Goal: Task Accomplishment & Management: Manage account settings

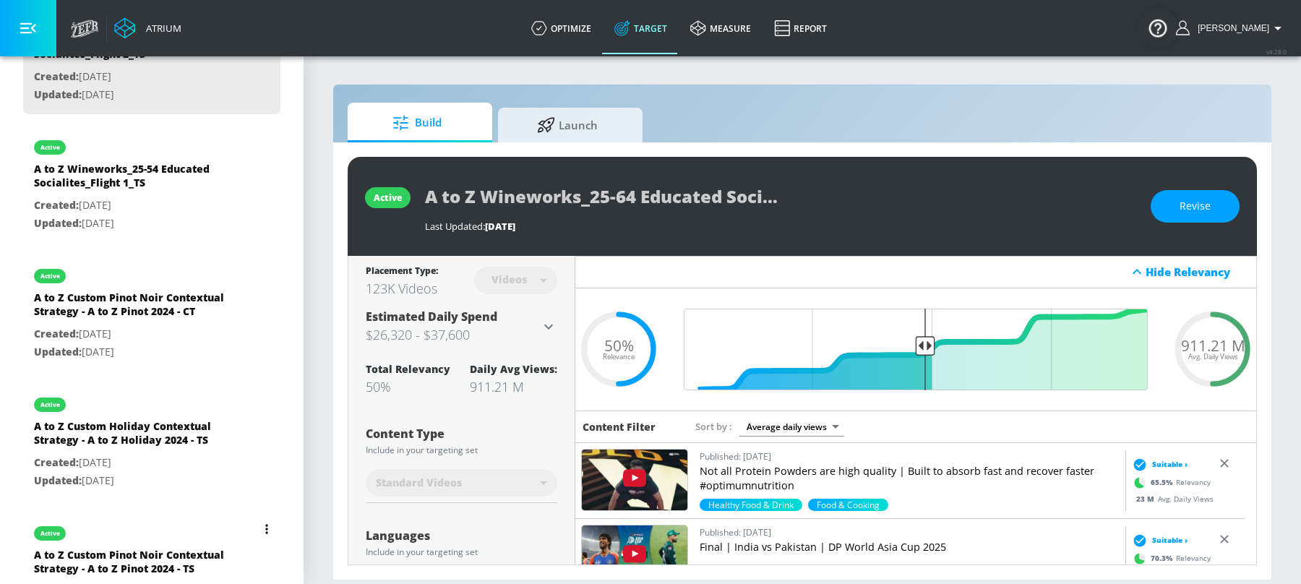
scroll to position [388, 0]
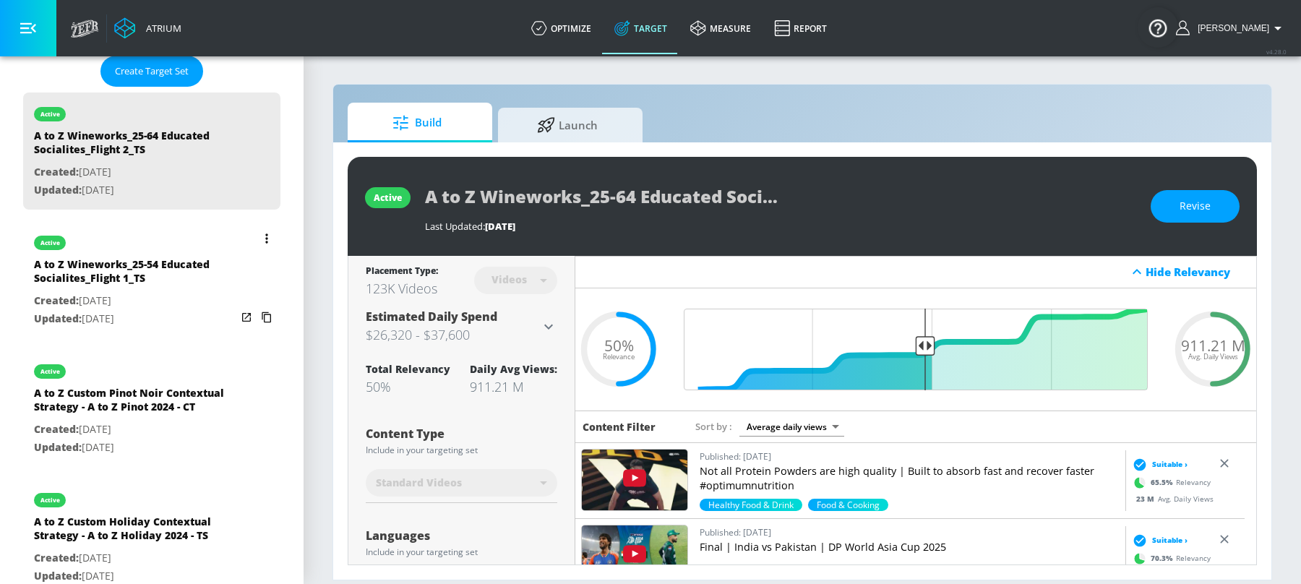
click at [257, 241] on button "list of Target Set" at bounding box center [267, 238] width 20 height 20
click at [197, 264] on li "Duplicate" at bounding box center [190, 268] width 143 height 25
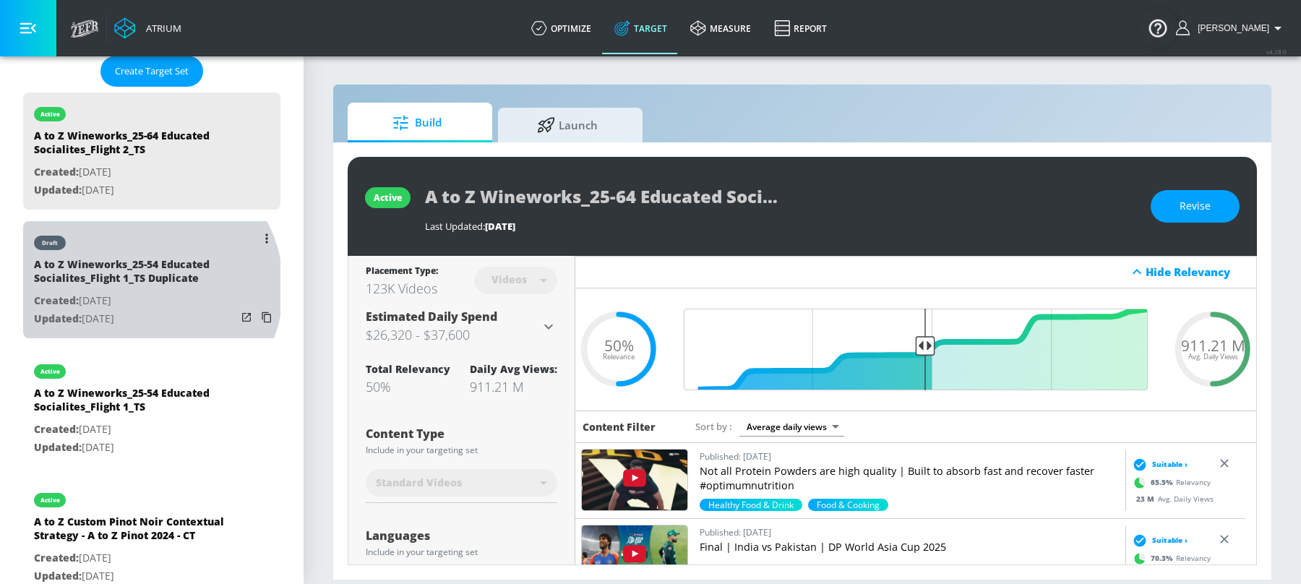
click at [140, 288] on div "A to Z Wineworks_25-54 Educated Socialites_Flight 1_TS Duplicate" at bounding box center [135, 274] width 202 height 35
type input "A to Z Wineworks_25-54 Educated Socialites_Flight 1_TS Duplicate"
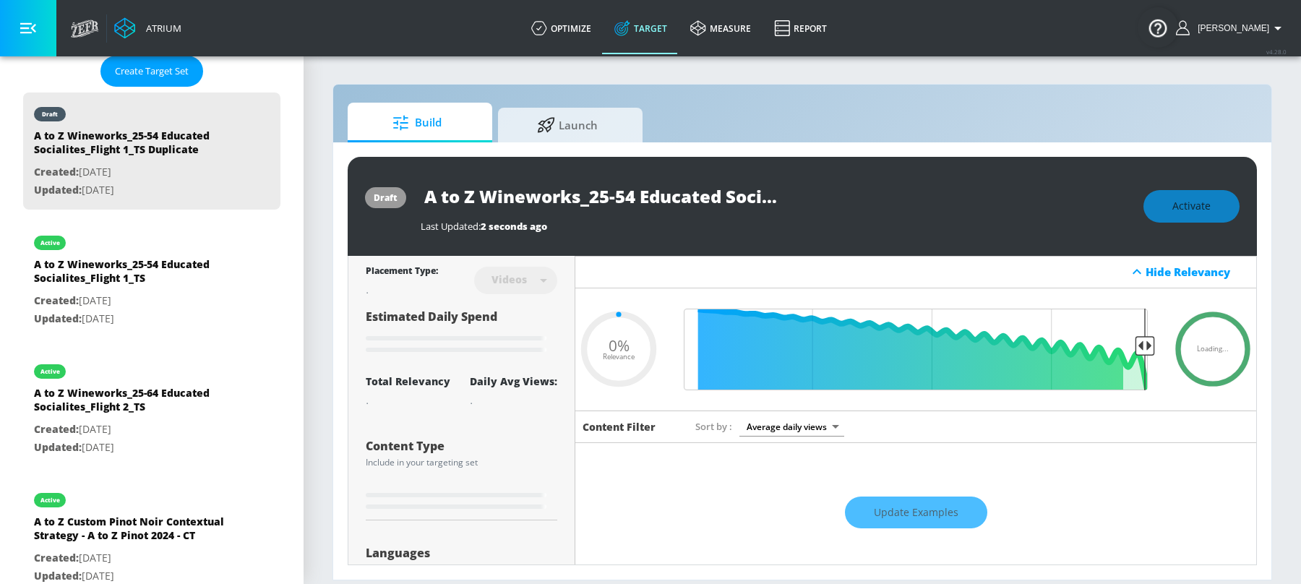
type input "0.5"
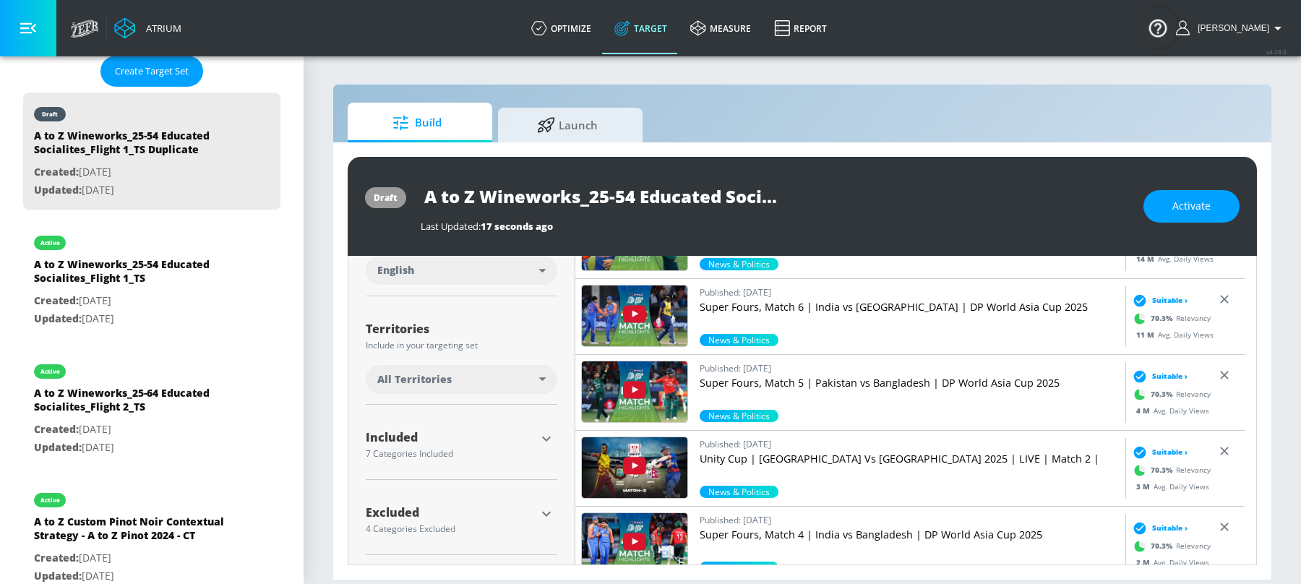
scroll to position [320, 0]
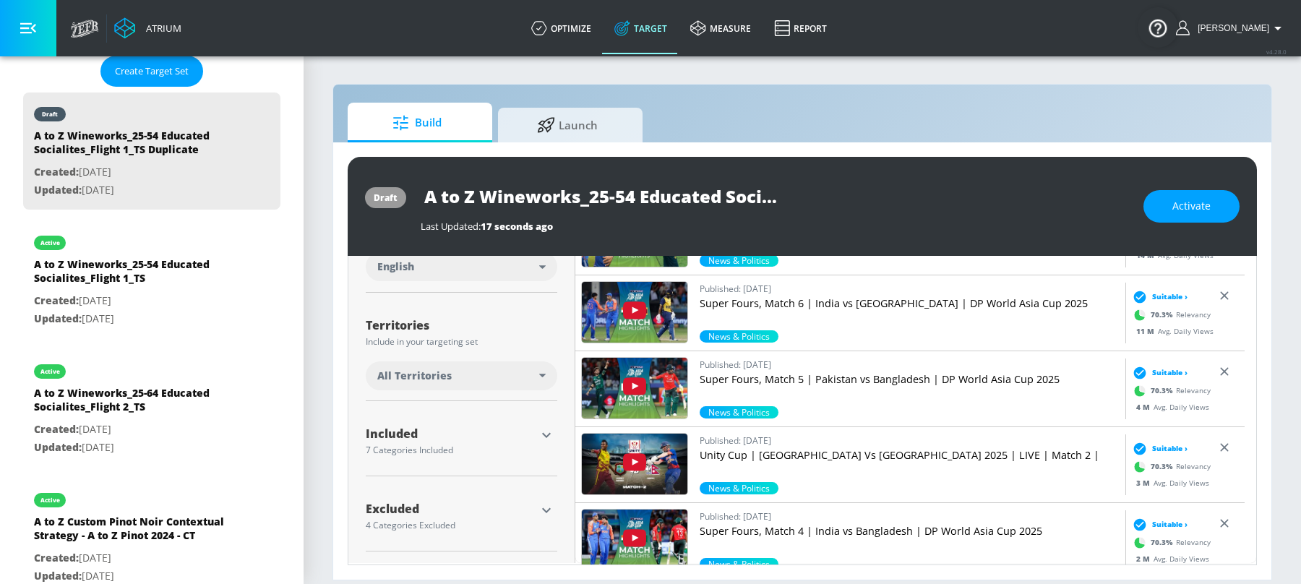
click at [529, 372] on div "All Territories" at bounding box center [458, 376] width 162 height 14
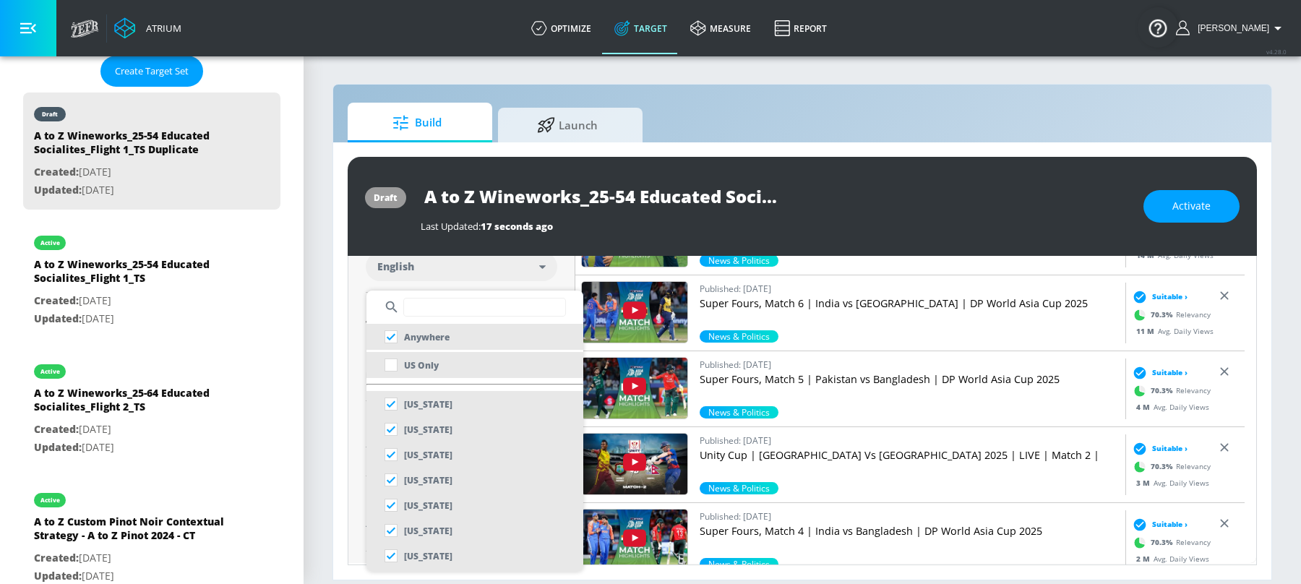
click at [453, 367] on li "US Only" at bounding box center [475, 365] width 217 height 26
checkbox input "false"
checkbox input "true"
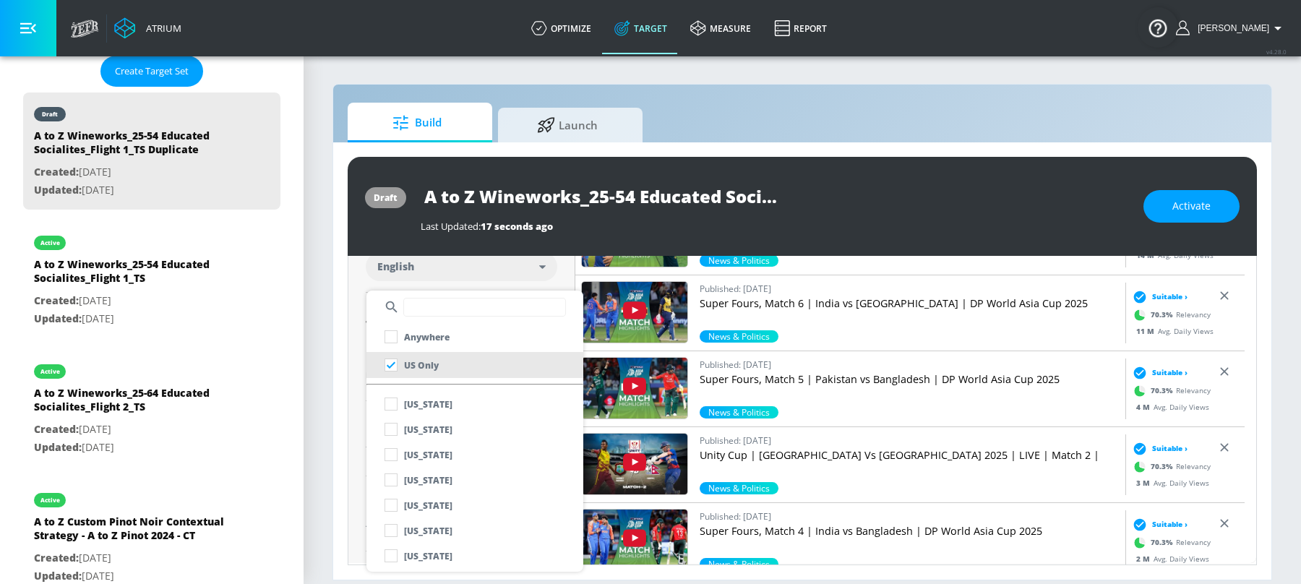
click at [561, 266] on div at bounding box center [650, 292] width 1301 height 584
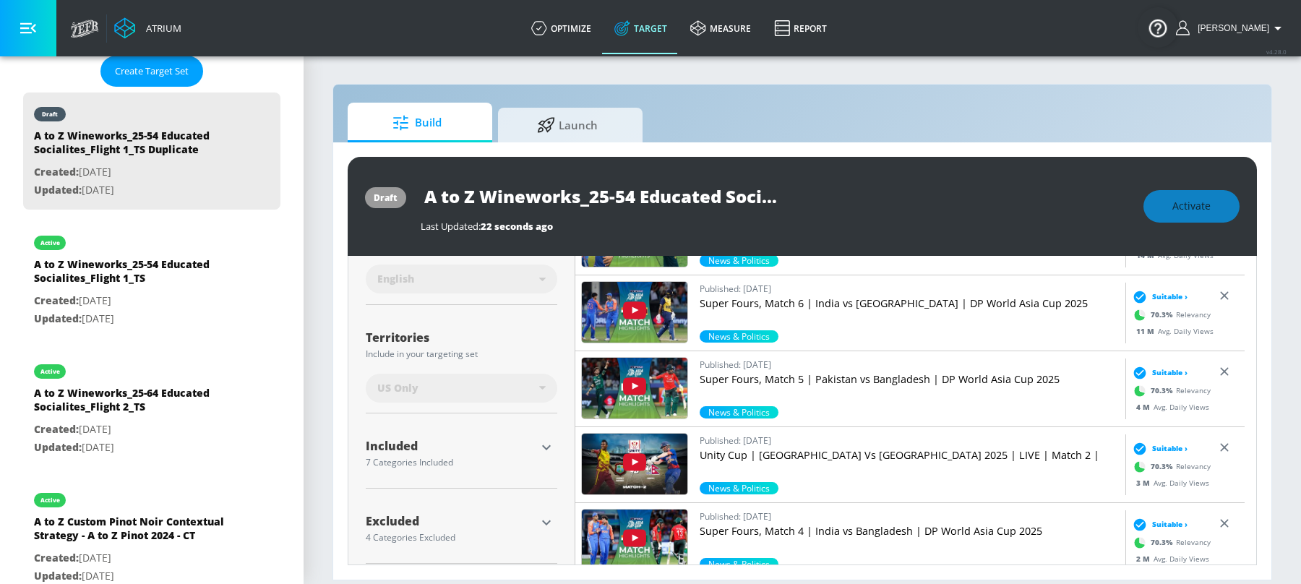
scroll to position [333, 0]
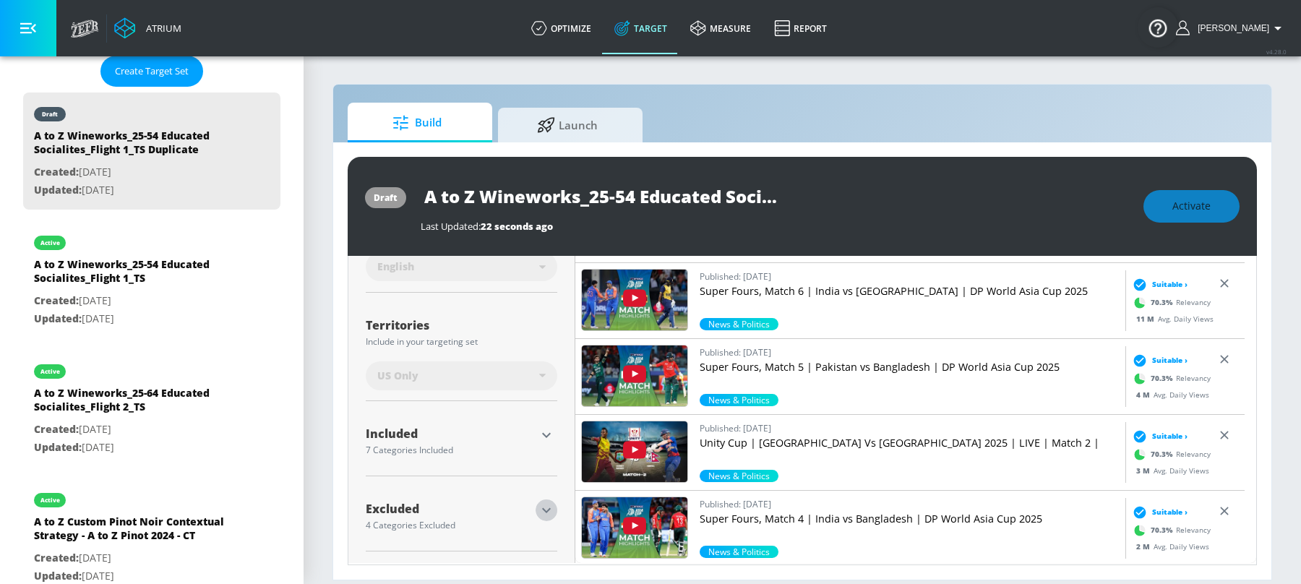
click at [538, 516] on icon "button" at bounding box center [546, 510] width 17 height 17
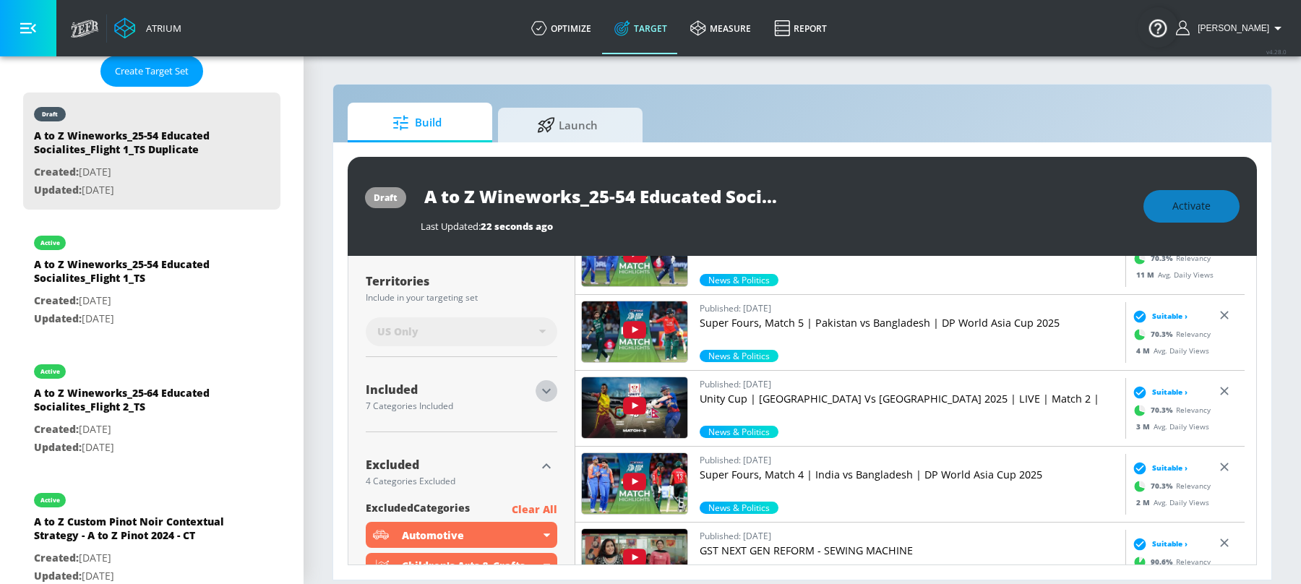
click at [544, 392] on icon "button" at bounding box center [546, 391] width 9 height 5
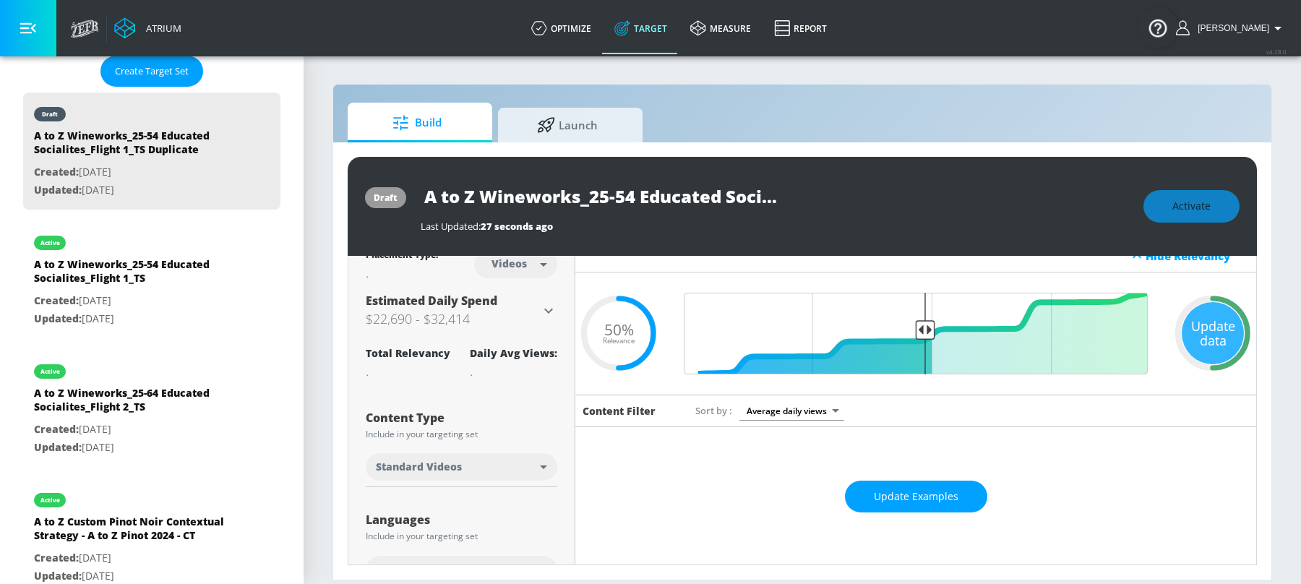
scroll to position [0, 0]
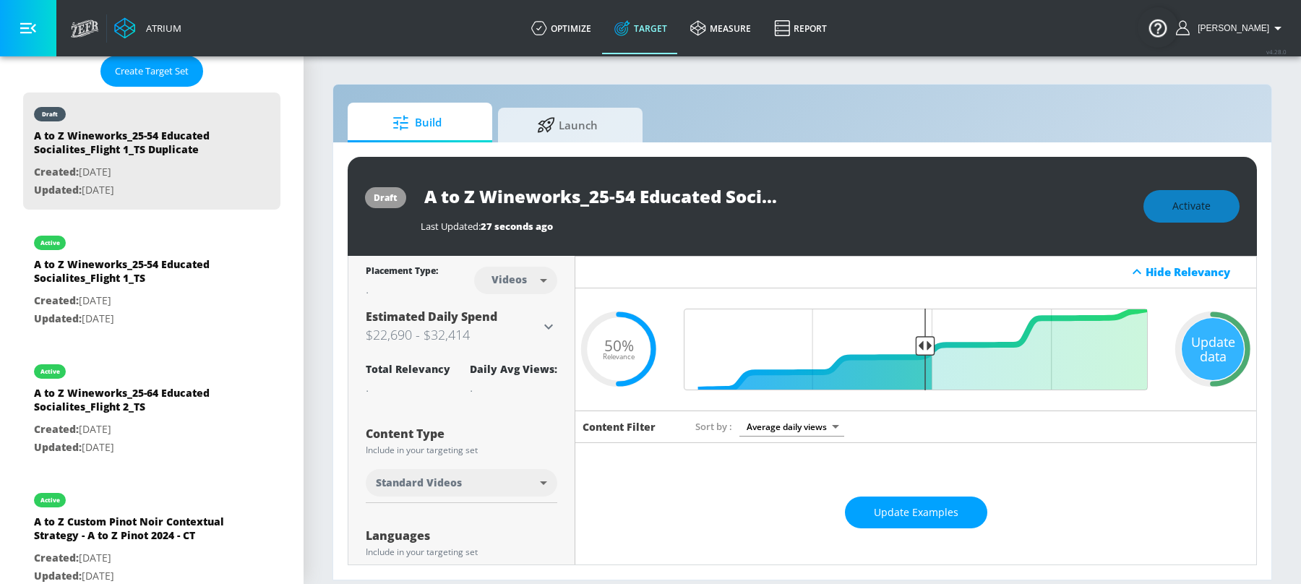
click at [530, 283] on body "Atrium optimize Target measure Report optimize Target measure Report v 4.28.0 S…" at bounding box center [650, 292] width 1301 height 584
click at [520, 307] on div "Channels" at bounding box center [513, 311] width 52 height 15
type input "channels"
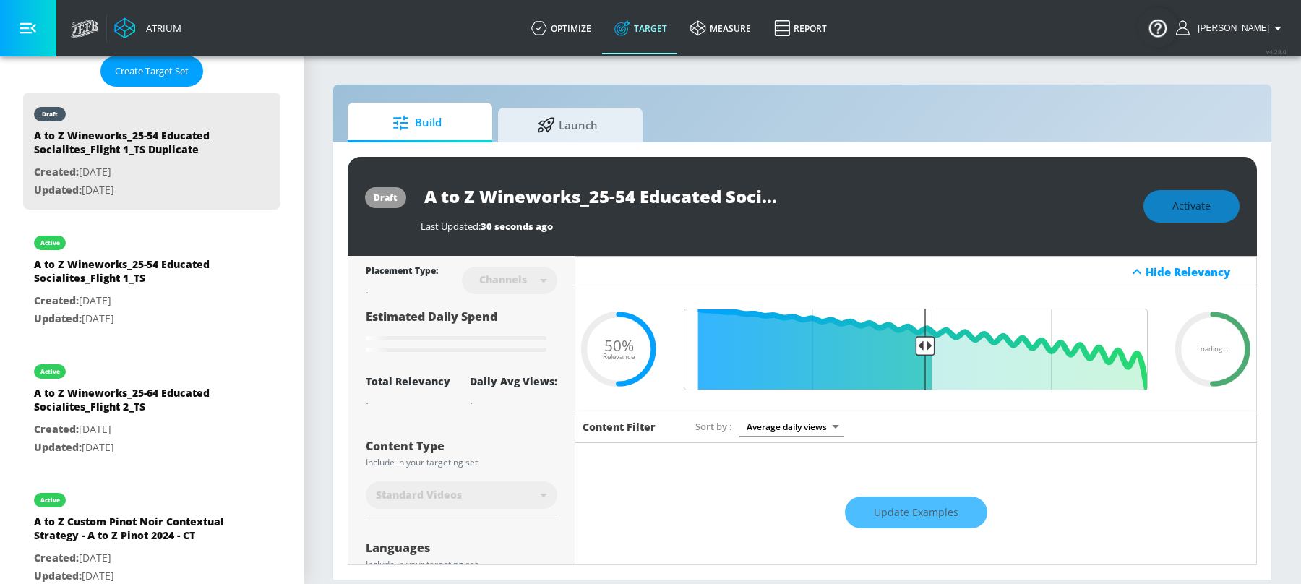
click at [723, 197] on input "A to Z Wineworks_25-54 Educated Socialites_Flight 1_TS Duplicate" at bounding box center [602, 196] width 362 height 33
drag, startPoint x: 754, startPoint y: 199, endPoint x: 832, endPoint y: 199, distance: 78.1
click at [832, 199] on div "A to Z Wineworks_25-54 Educated Socialites_Flight 1_TS Duplicate" at bounding box center [775, 196] width 709 height 33
click at [743, 203] on input "A to Z Wineworks_25-54 Educated Socialites_Flight 1_TS Duplicate" at bounding box center [602, 196] width 362 height 33
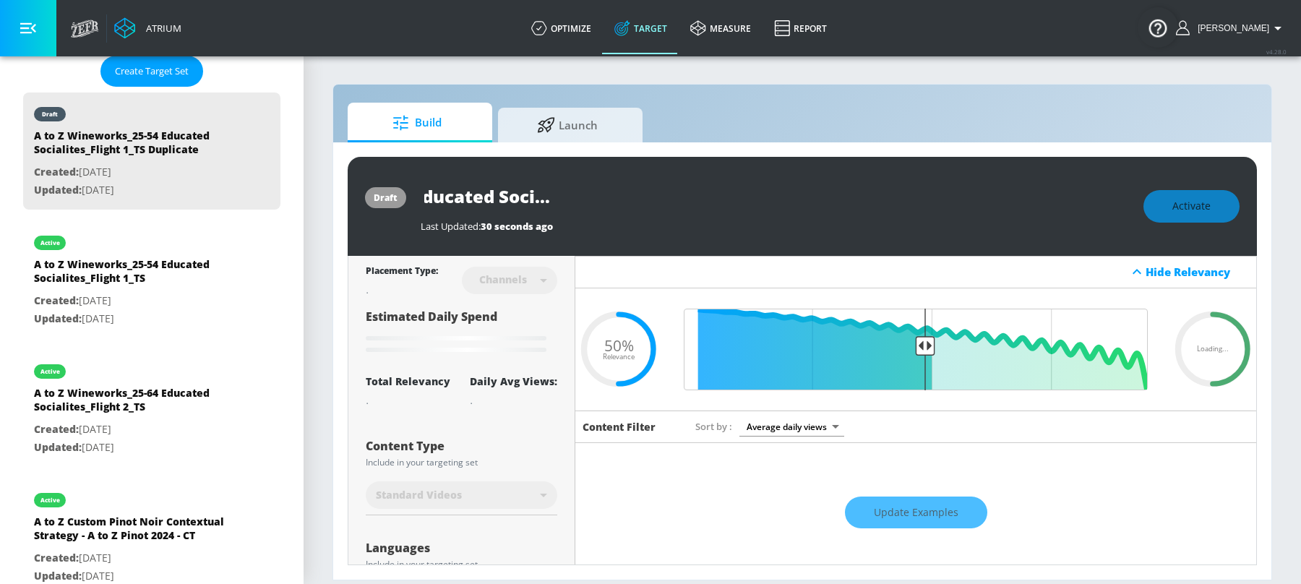
drag, startPoint x: 672, startPoint y: 200, endPoint x: 845, endPoint y: 194, distance: 172.9
click at [845, 194] on div "A to Z Wineworks_25-54 Educated Socialites_Flight 1_TS Duplicate" at bounding box center [775, 196] width 709 height 33
click at [775, 195] on icon "button" at bounding box center [769, 195] width 13 height 13
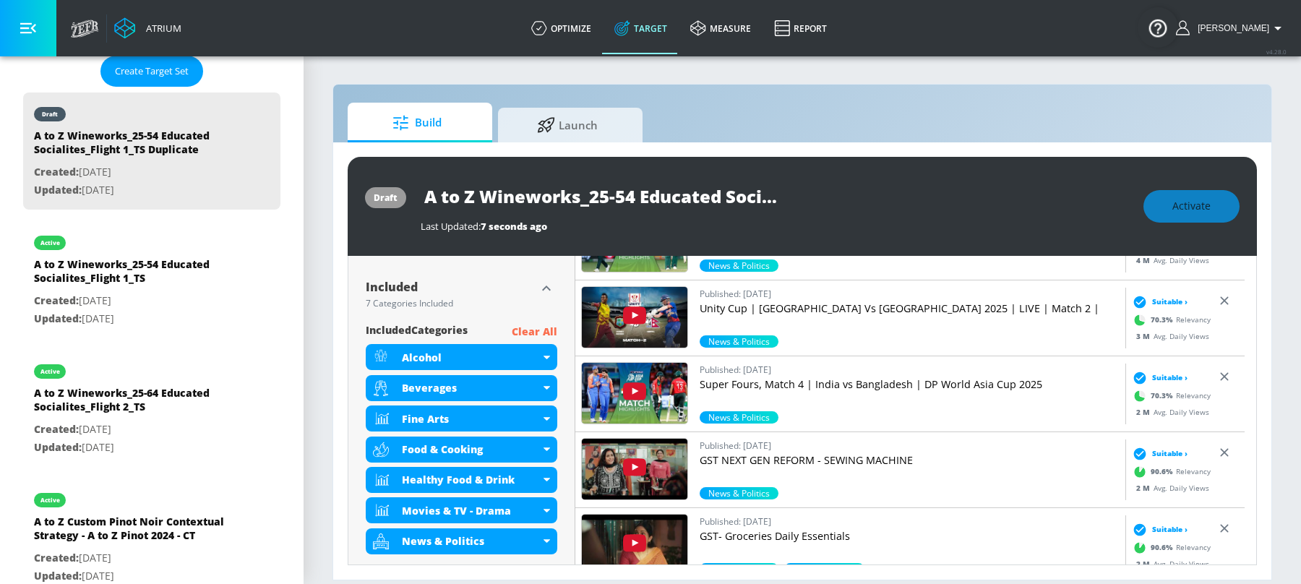
scroll to position [0, 0]
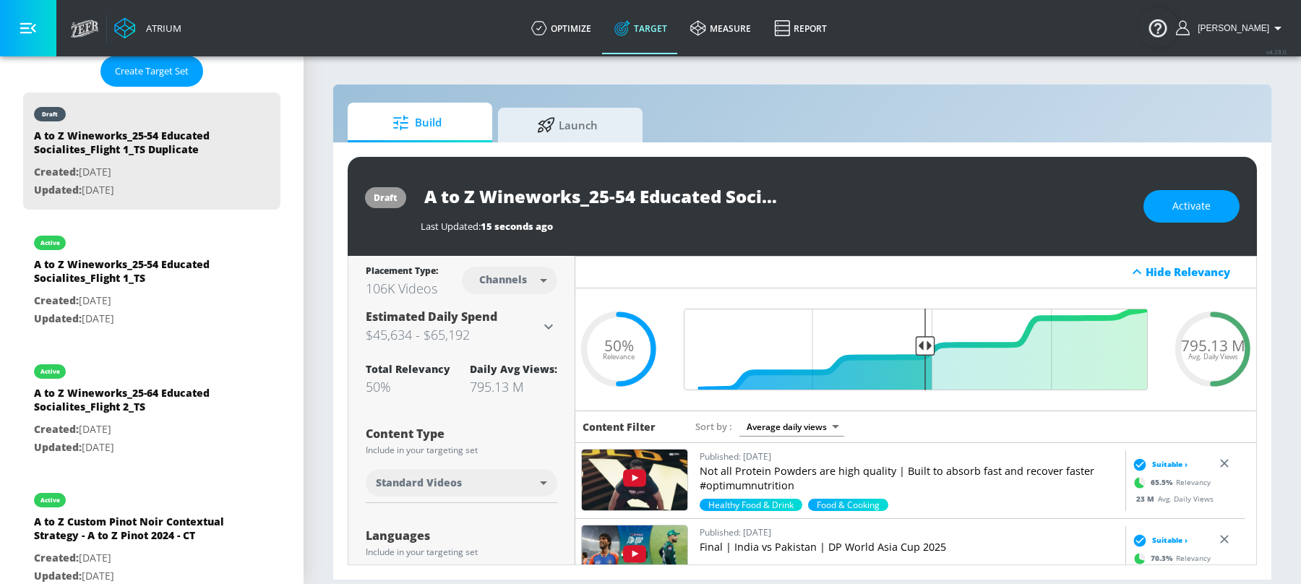
click at [688, 191] on input "A to Z Wineworks_25-54 Educated Socialites_Flight 1_TS Duplicate" at bounding box center [602, 196] width 362 height 33
drag, startPoint x: 731, startPoint y: 195, endPoint x: 847, endPoint y: 198, distance: 116.4
click at [847, 198] on div "A to Z Wineworks_25-54 Educated Socialites_Flight 1_TS Duplicate" at bounding box center [775, 196] width 709 height 33
click at [729, 194] on input "A to Z Wineworks_25-54 Educated Socialites_Flight 1_TS Duplicate" at bounding box center [602, 196] width 362 height 33
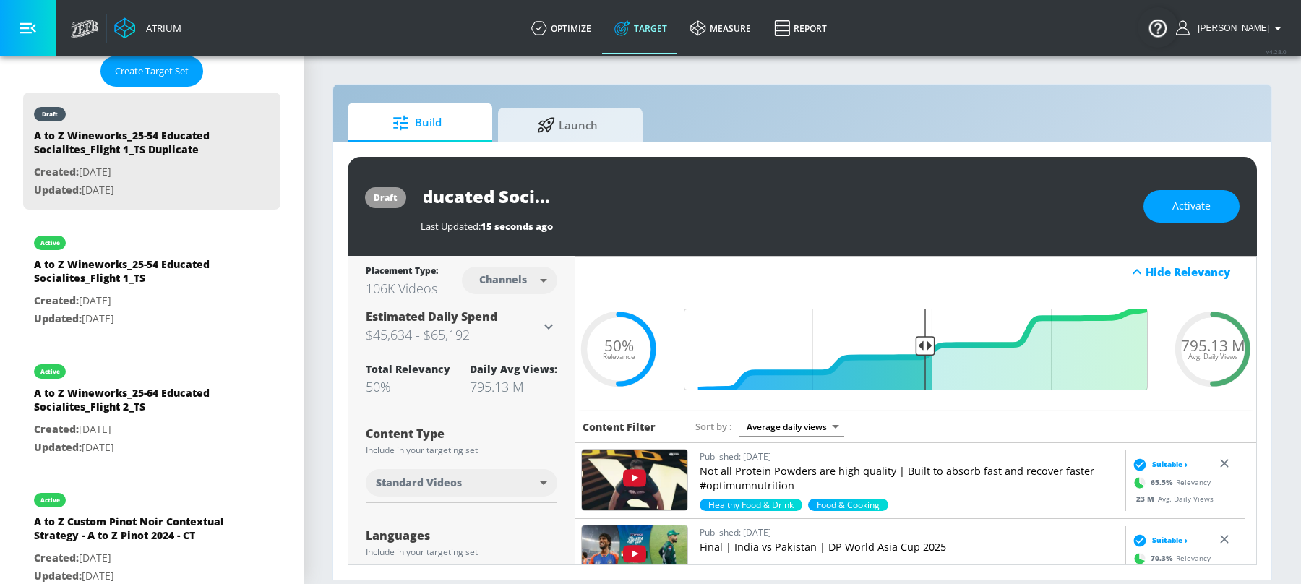
drag, startPoint x: 672, startPoint y: 201, endPoint x: 873, endPoint y: 213, distance: 200.6
click at [873, 213] on div "A to Z Wineworks_25-54 Educated Socialites_Flight 1_TS Duplicate Last Updated: …" at bounding box center [775, 206] width 709 height 53
type input "A to Z Wineworks_25-54 Educated Socialites_Flight 1_CT"
click at [764, 197] on icon "button" at bounding box center [769, 195] width 13 height 13
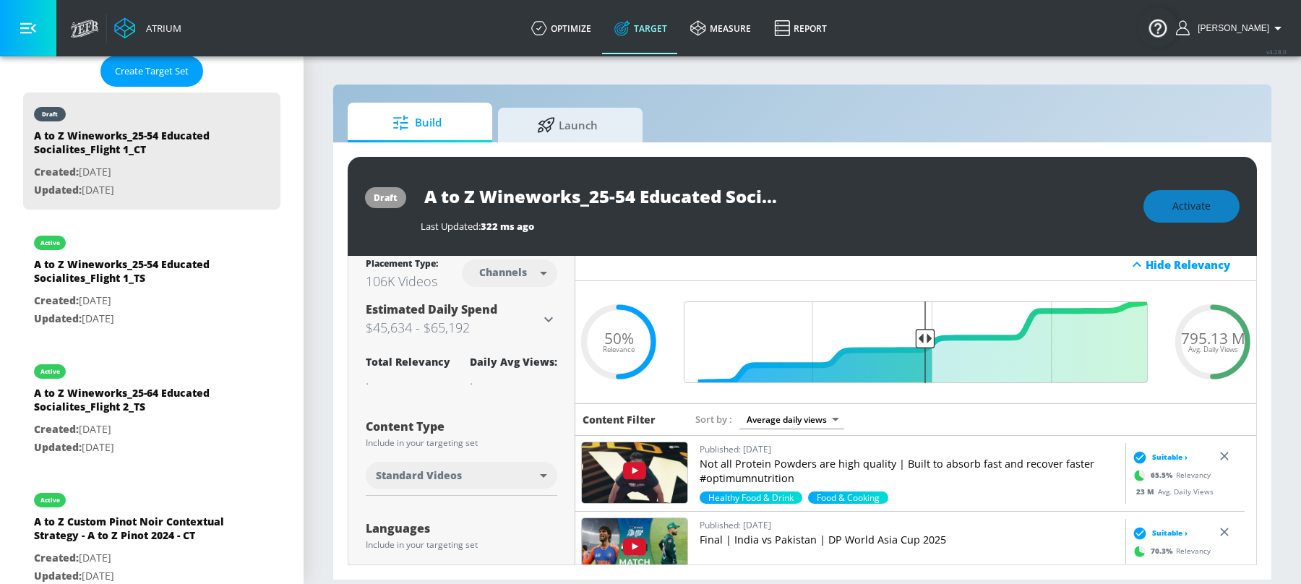
scroll to position [0, 0]
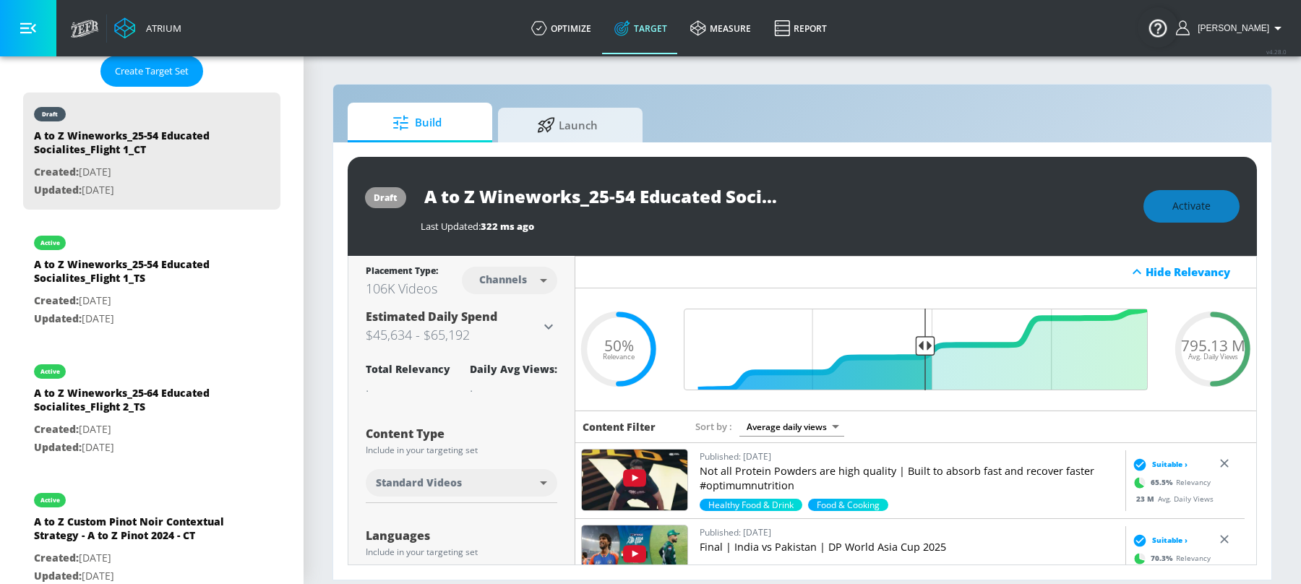
click at [1095, 208] on div "A to Z Wineworks_25-54 Educated Socialites_Flight 1_CT" at bounding box center [775, 196] width 709 height 33
click at [1179, 205] on span "Activate" at bounding box center [1192, 206] width 38 height 18
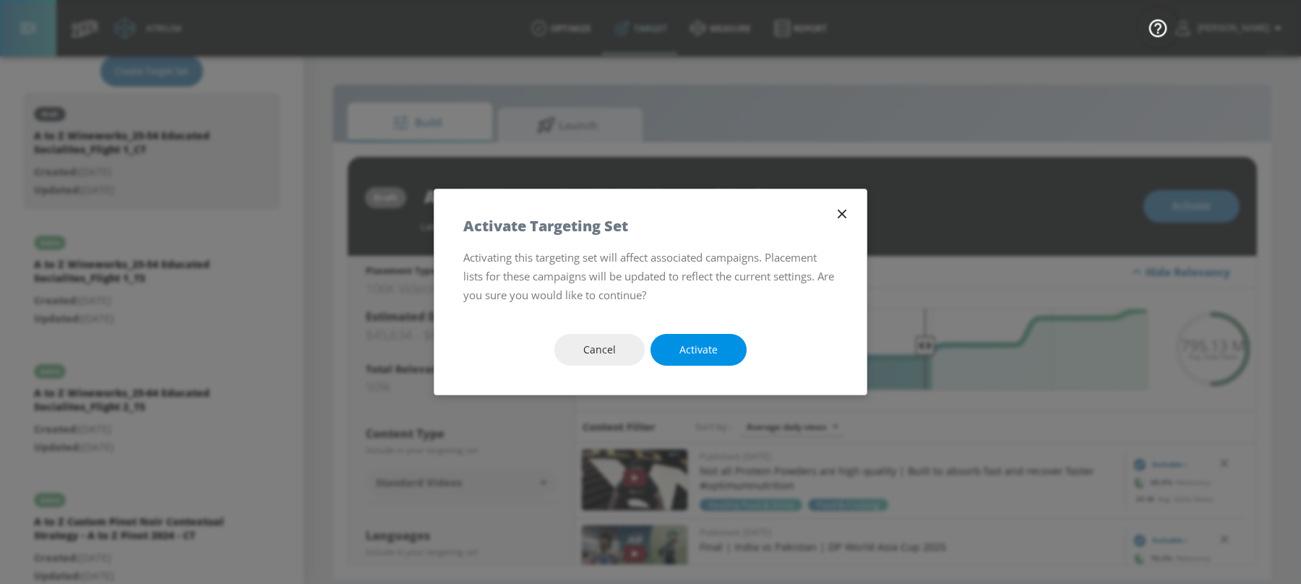
click at [714, 351] on span "Activate" at bounding box center [699, 350] width 38 height 18
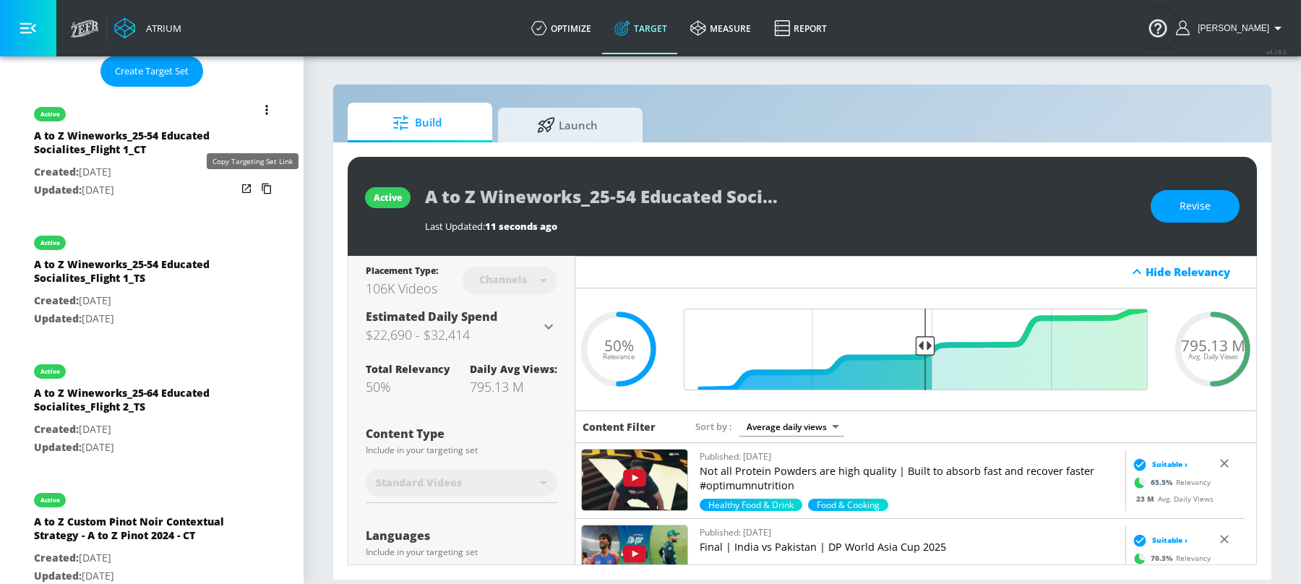
click at [255, 192] on icon "list of Target Set" at bounding box center [266, 188] width 23 height 23
